Goal: Transaction & Acquisition: Purchase product/service

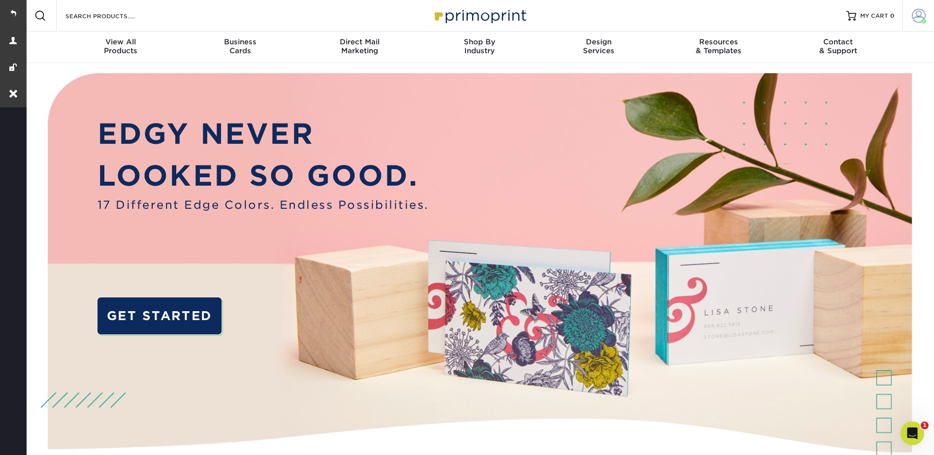
click at [915, 15] on span at bounding box center [918, 16] width 14 height 14
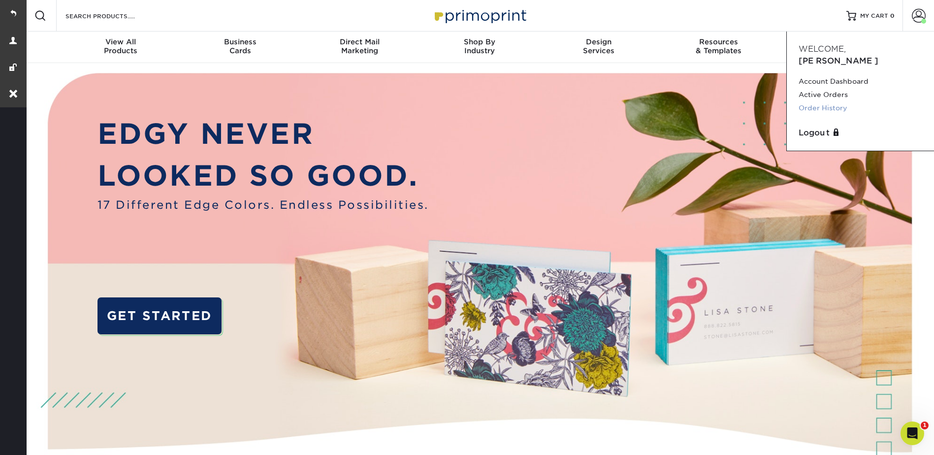
click at [820, 101] on link "Order History" at bounding box center [860, 107] width 124 height 13
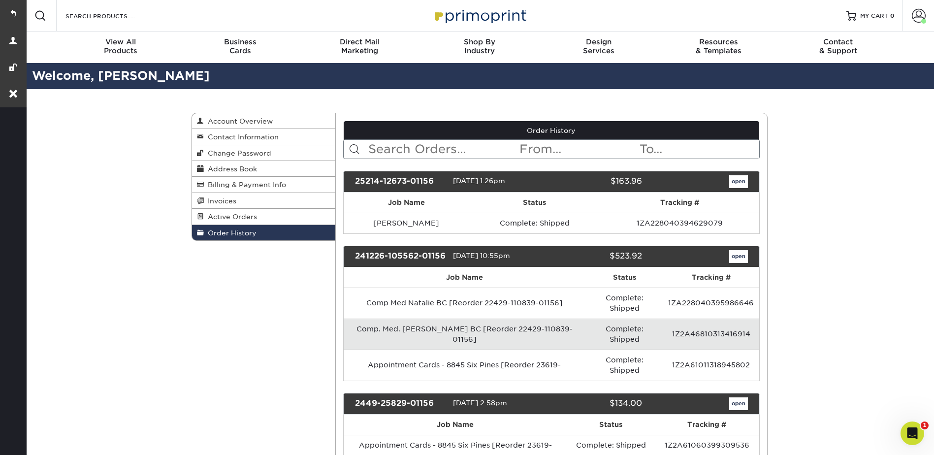
click at [416, 143] on input "text" at bounding box center [442, 149] width 151 height 19
type input "[PERSON_NAME]"
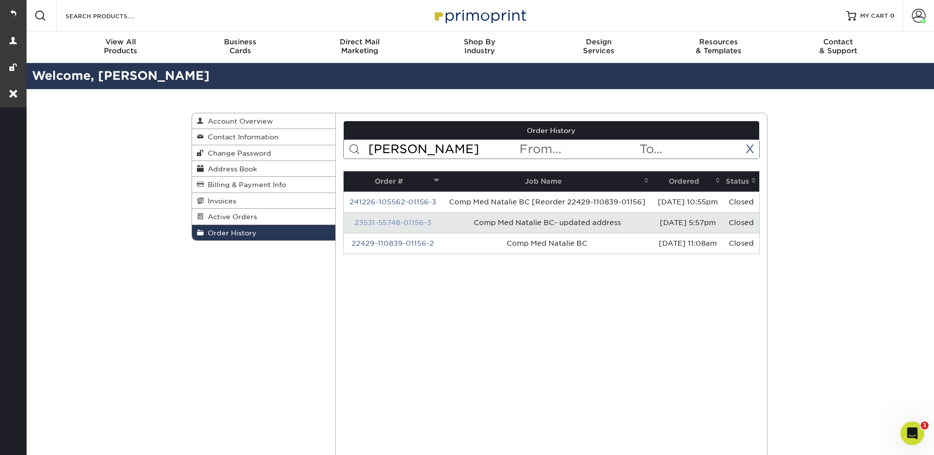
click at [410, 226] on link "23531-55748-01156-3" at bounding box center [392, 223] width 77 height 8
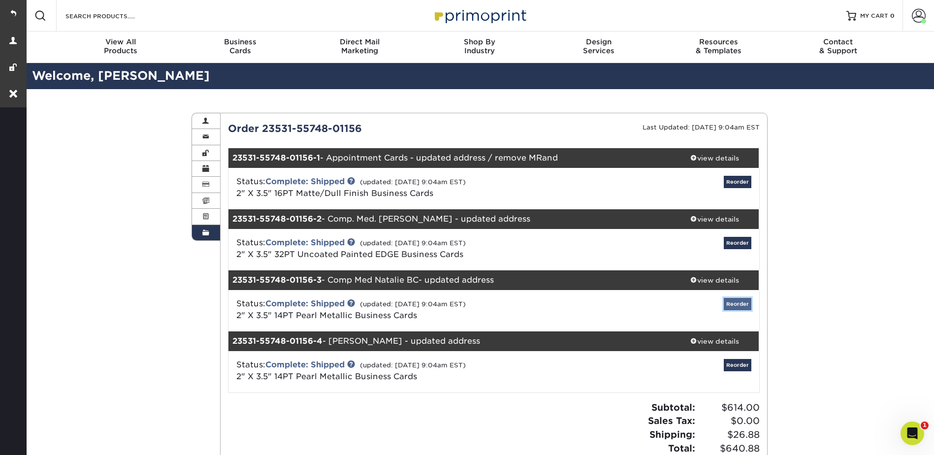
click at [738, 301] on link "Reorder" at bounding box center [737, 304] width 28 height 12
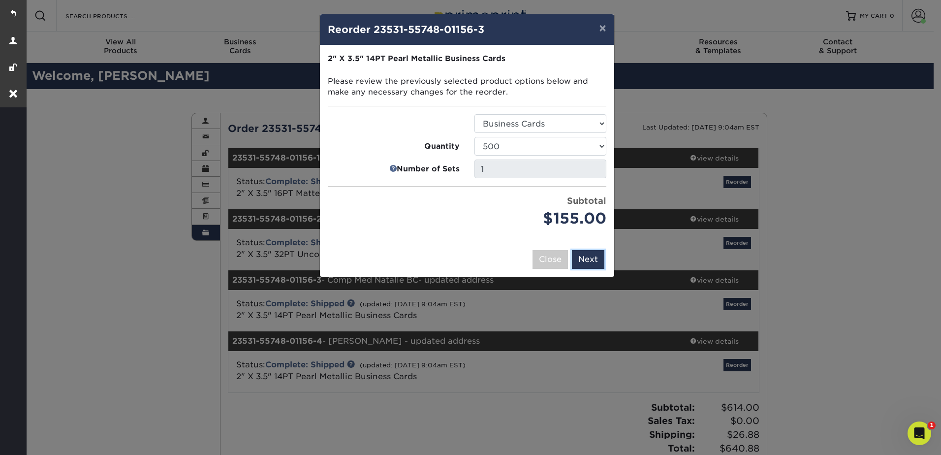
click at [587, 255] on button "Next" at bounding box center [588, 259] width 32 height 19
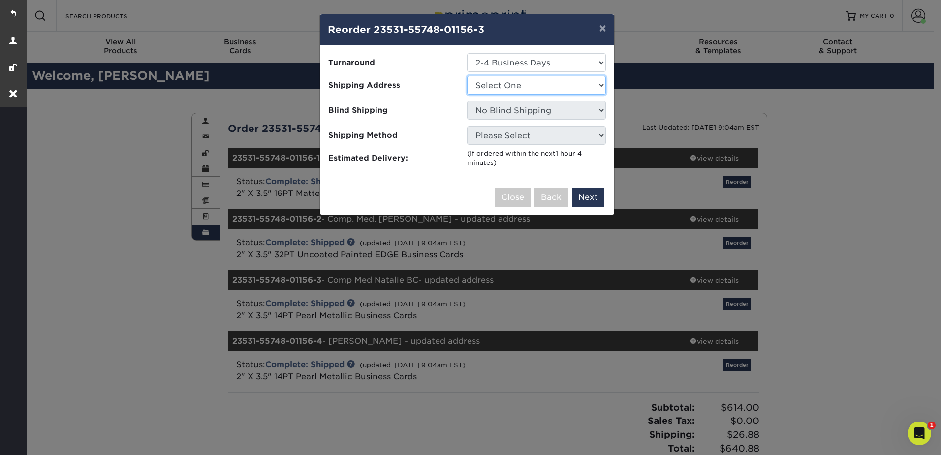
click at [506, 83] on select "Select One Practice Happiness Six Pines" at bounding box center [536, 85] width 139 height 19
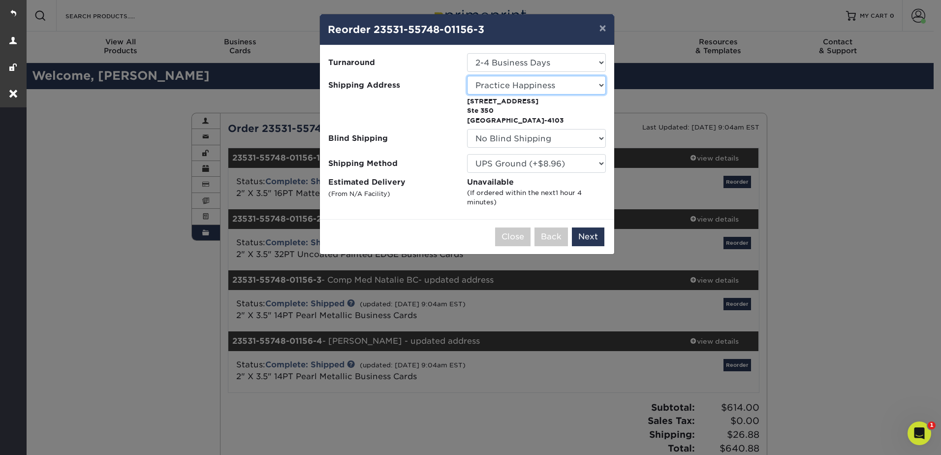
click at [507, 86] on select "Select One Practice Happiness Six Pines" at bounding box center [536, 85] width 139 height 19
click at [519, 84] on select "Select One Practice Happiness Six Pines" at bounding box center [536, 85] width 139 height 19
select select "252960"
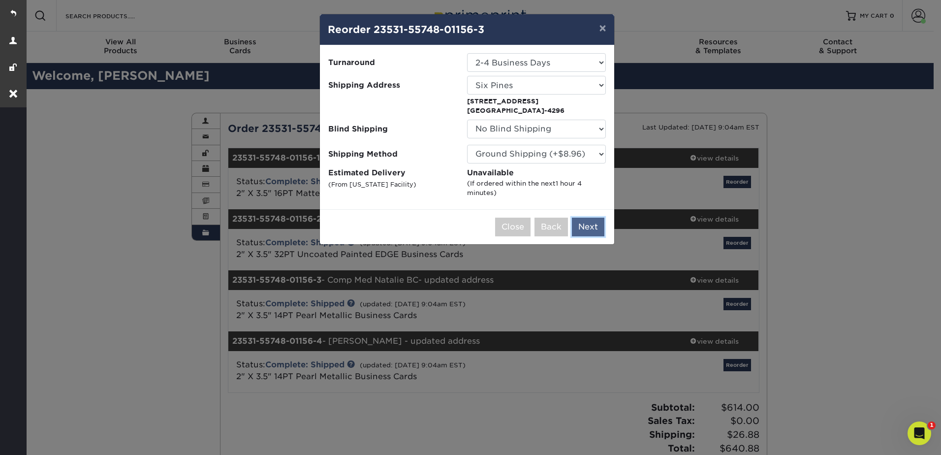
click at [588, 229] on button "Next" at bounding box center [588, 227] width 32 height 19
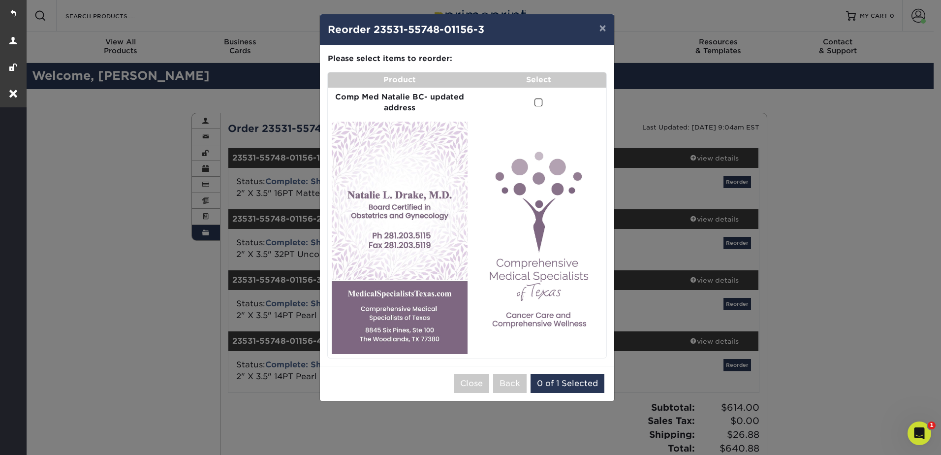
click at [536, 101] on span at bounding box center [538, 102] width 8 height 9
click at [0, 0] on input "checkbox" at bounding box center [0, 0] width 0 height 0
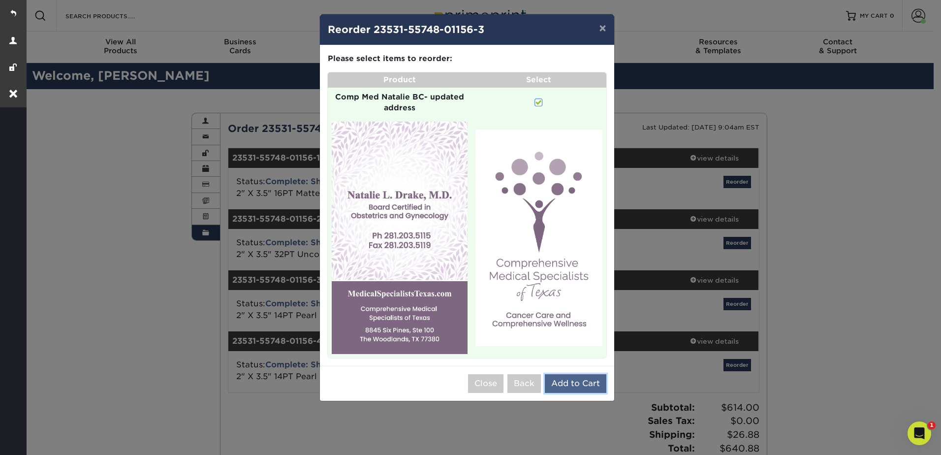
click at [580, 379] on button "Add to Cart" at bounding box center [576, 383] width 62 height 19
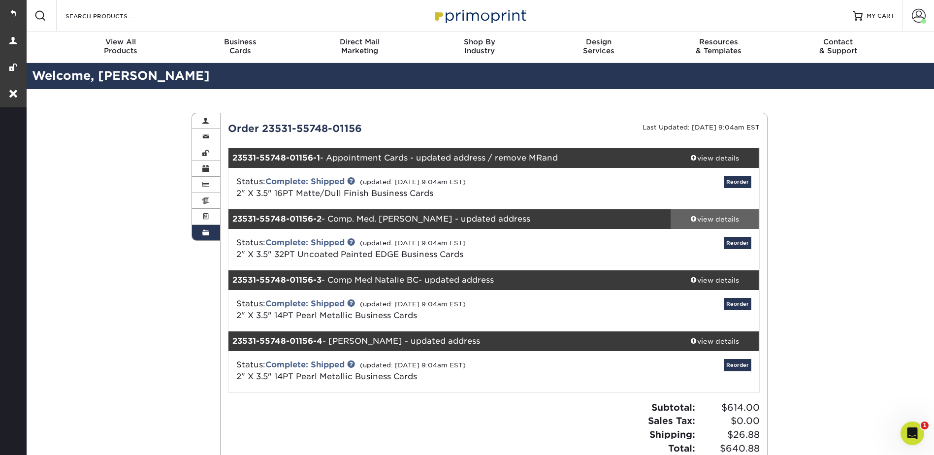
click at [717, 216] on div "view details" at bounding box center [714, 219] width 89 height 10
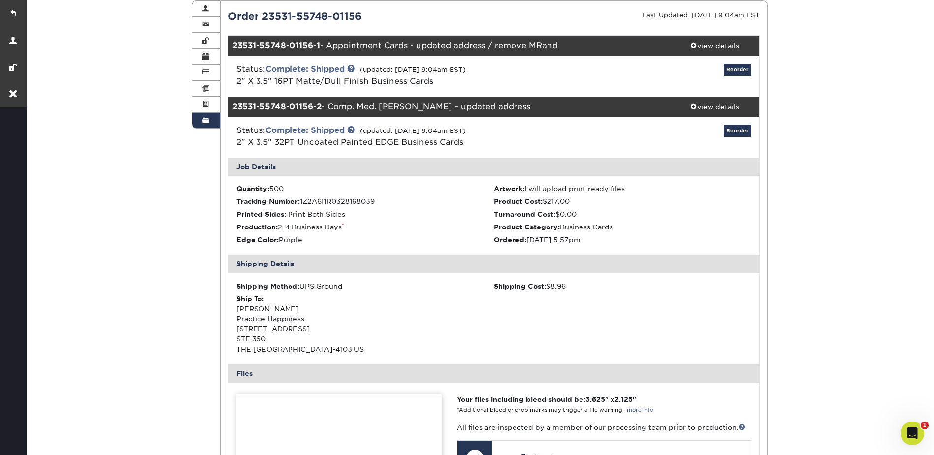
scroll to position [98, 0]
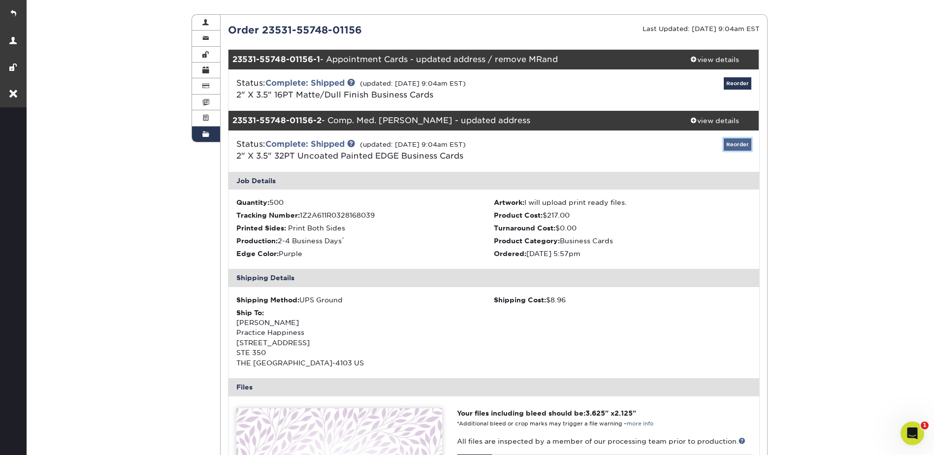
click at [735, 146] on link "Reorder" at bounding box center [737, 144] width 28 height 12
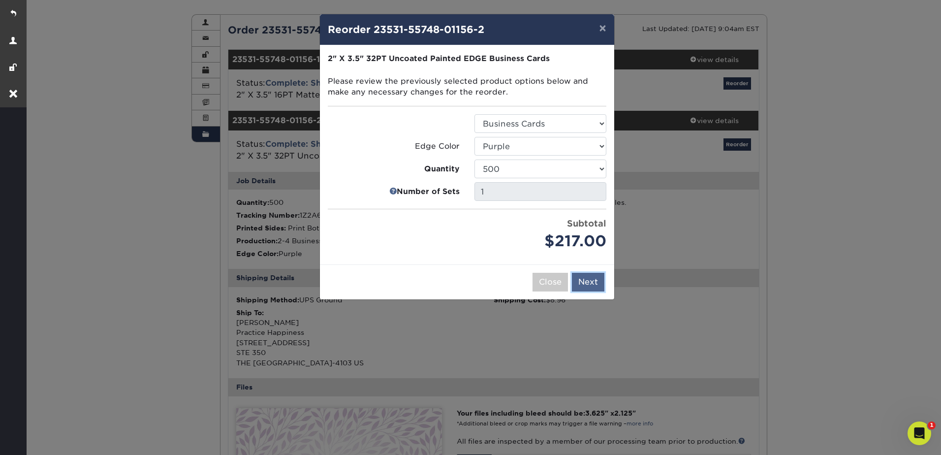
click at [589, 279] on button "Next" at bounding box center [588, 282] width 32 height 19
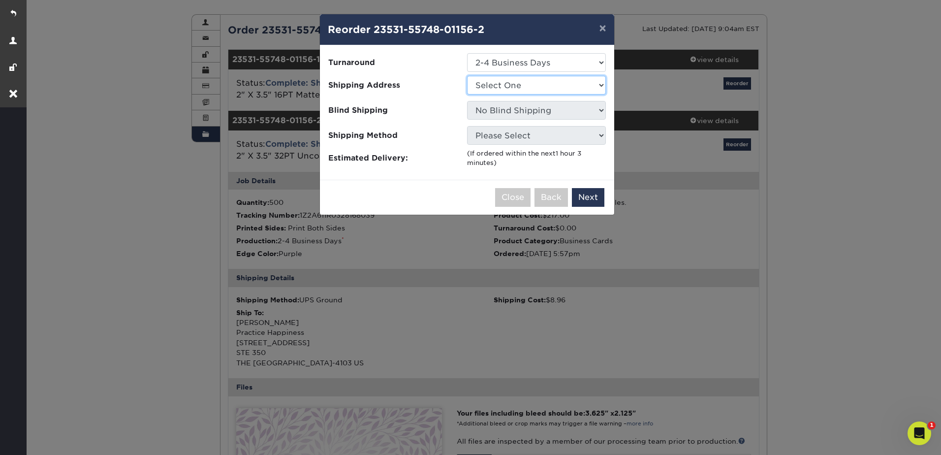
click at [510, 80] on select "Select One Practice Happiness Six Pines" at bounding box center [536, 85] width 139 height 19
select select "252960"
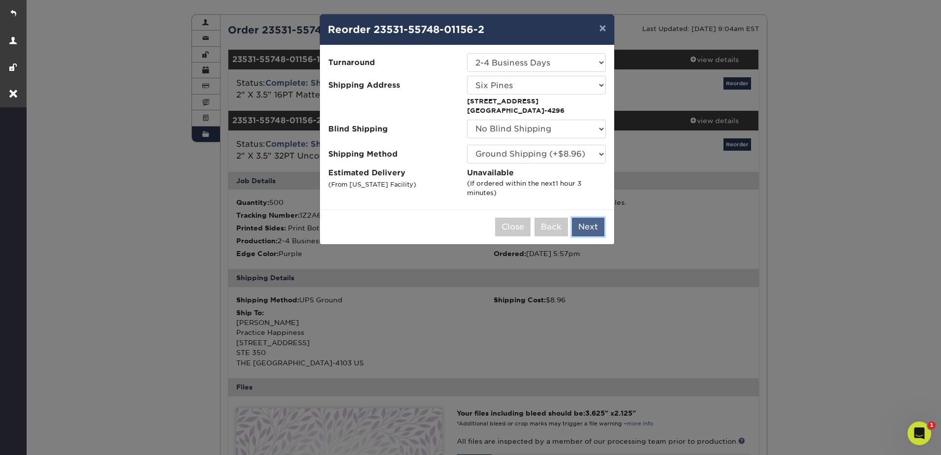
click at [595, 228] on button "Next" at bounding box center [588, 227] width 32 height 19
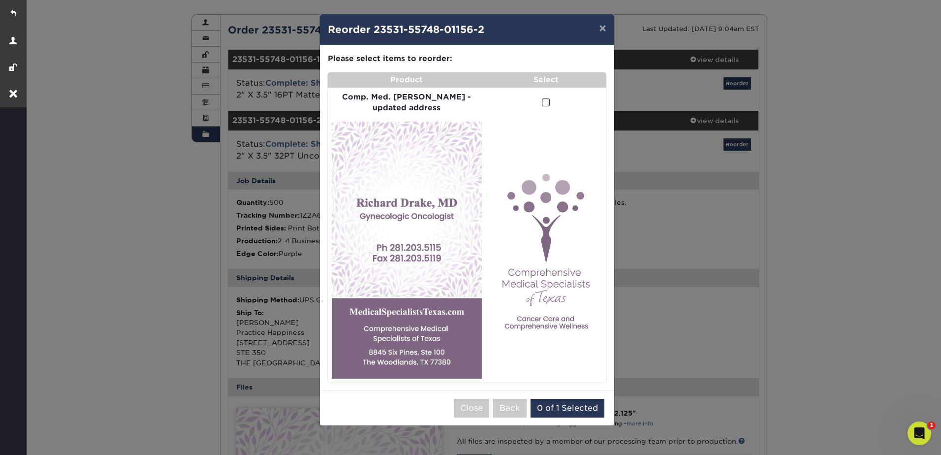
click at [542, 101] on span at bounding box center [546, 102] width 8 height 9
click at [0, 0] on input "checkbox" at bounding box center [0, 0] width 0 height 0
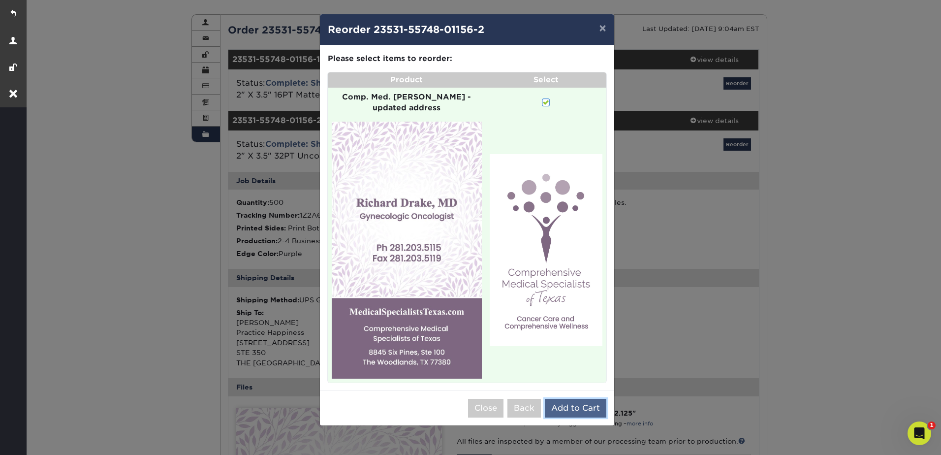
click at [590, 399] on button "Add to Cart" at bounding box center [576, 408] width 62 height 19
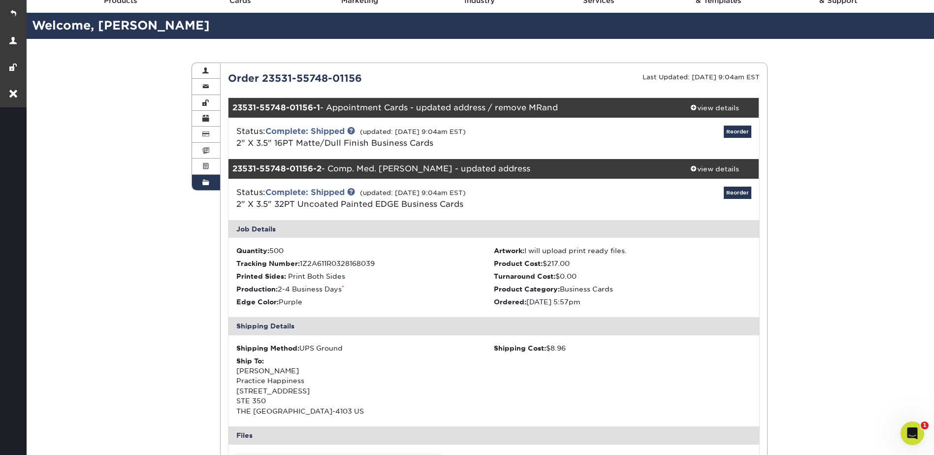
scroll to position [0, 0]
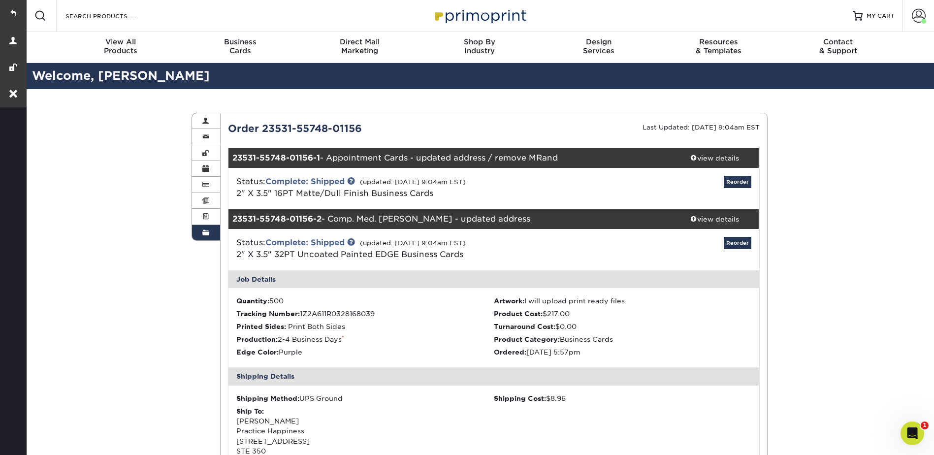
drag, startPoint x: 372, startPoint y: 128, endPoint x: 263, endPoint y: 129, distance: 109.3
click at [263, 129] on div "Order 23531-55748-01156" at bounding box center [356, 128] width 273 height 15
copy div "23531-55748-01156"
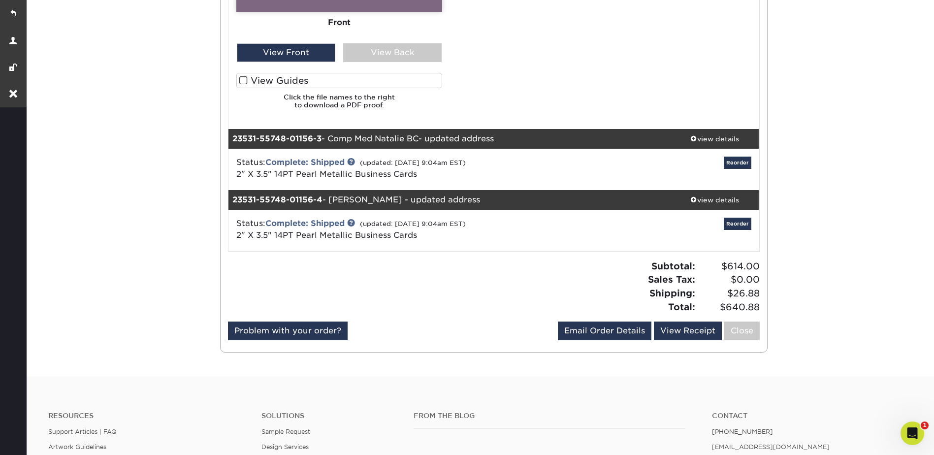
scroll to position [886, 0]
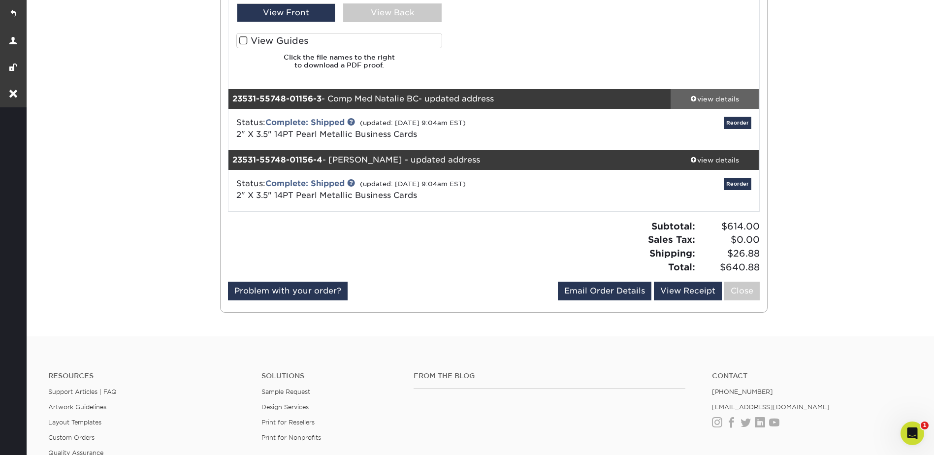
click at [700, 95] on div "view details" at bounding box center [714, 99] width 89 height 10
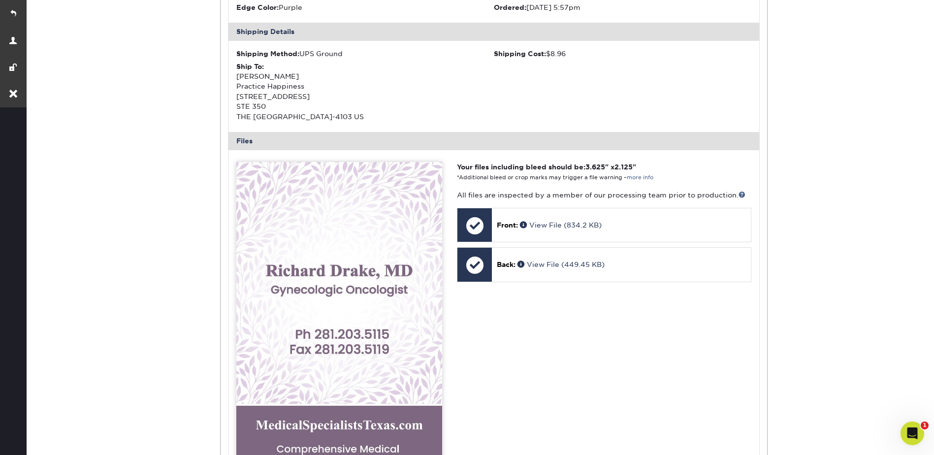
scroll to position [0, 0]
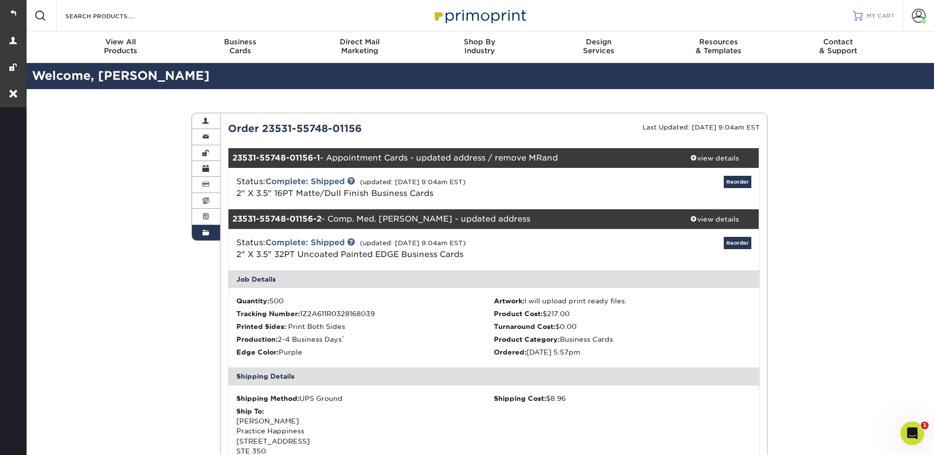
click at [862, 10] on link "MY CART" at bounding box center [873, 15] width 42 height 31
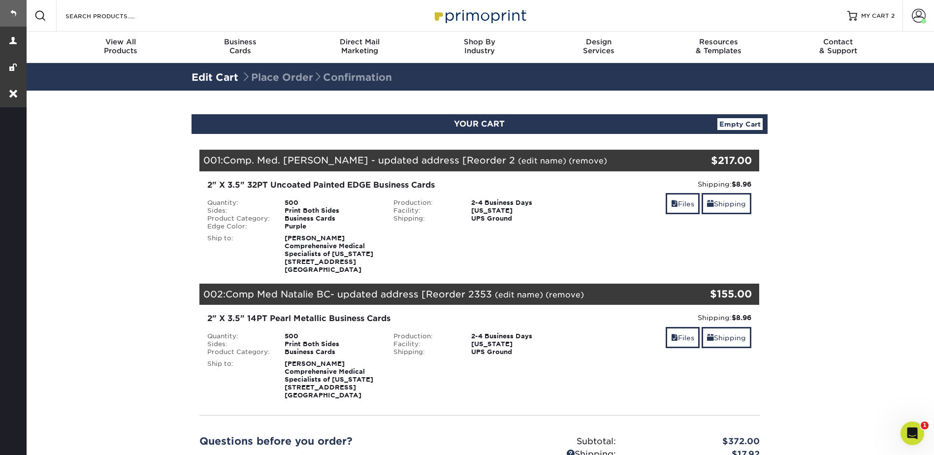
click at [6, 14] on link at bounding box center [13, 13] width 27 height 27
